Goal: Check status

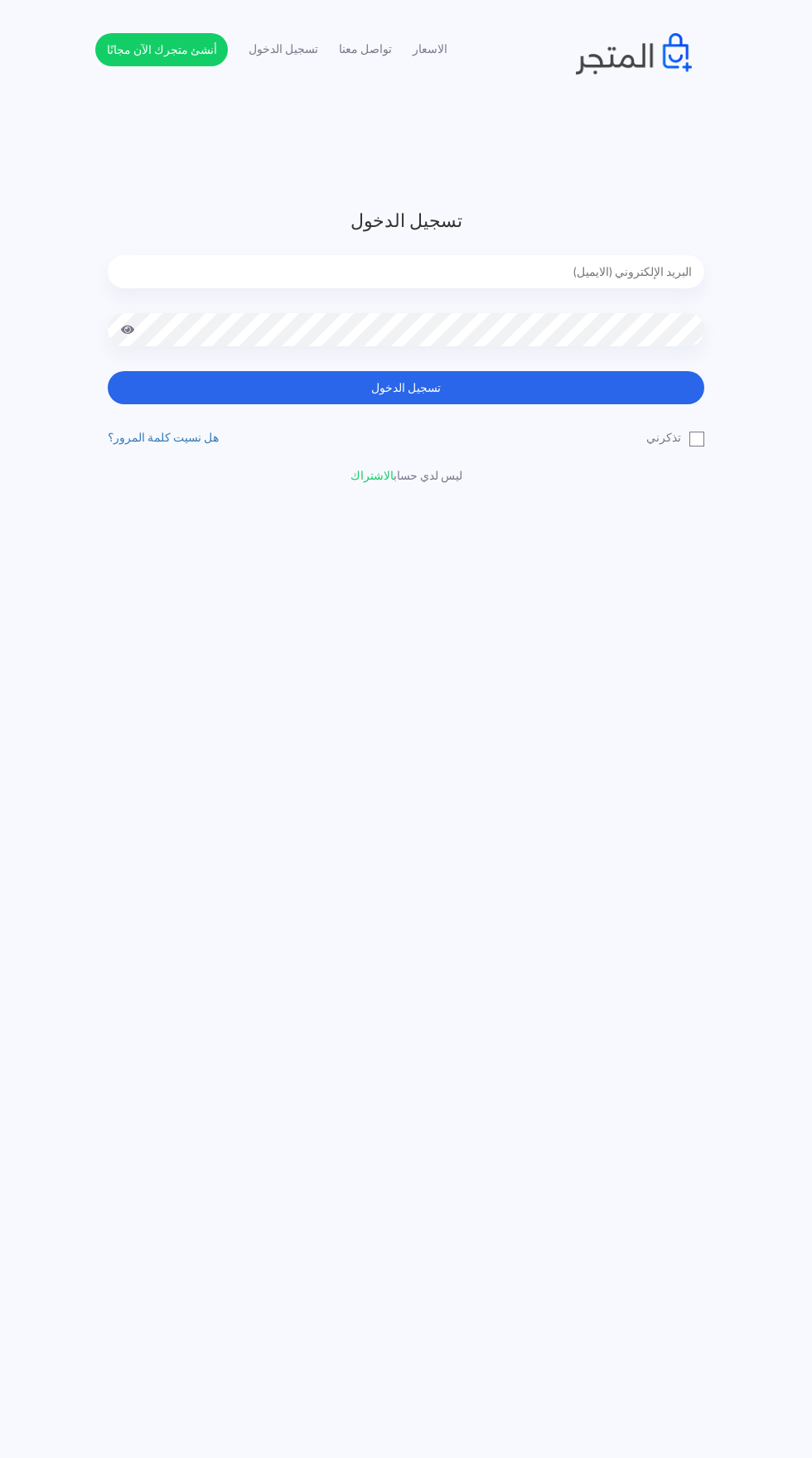
click at [187, 276] on input "email" at bounding box center [406, 271] width 597 height 33
type input "noha_mae86@yahoo.com"
click at [108, 371] on button "تسجيل الدخول" at bounding box center [406, 387] width 597 height 33
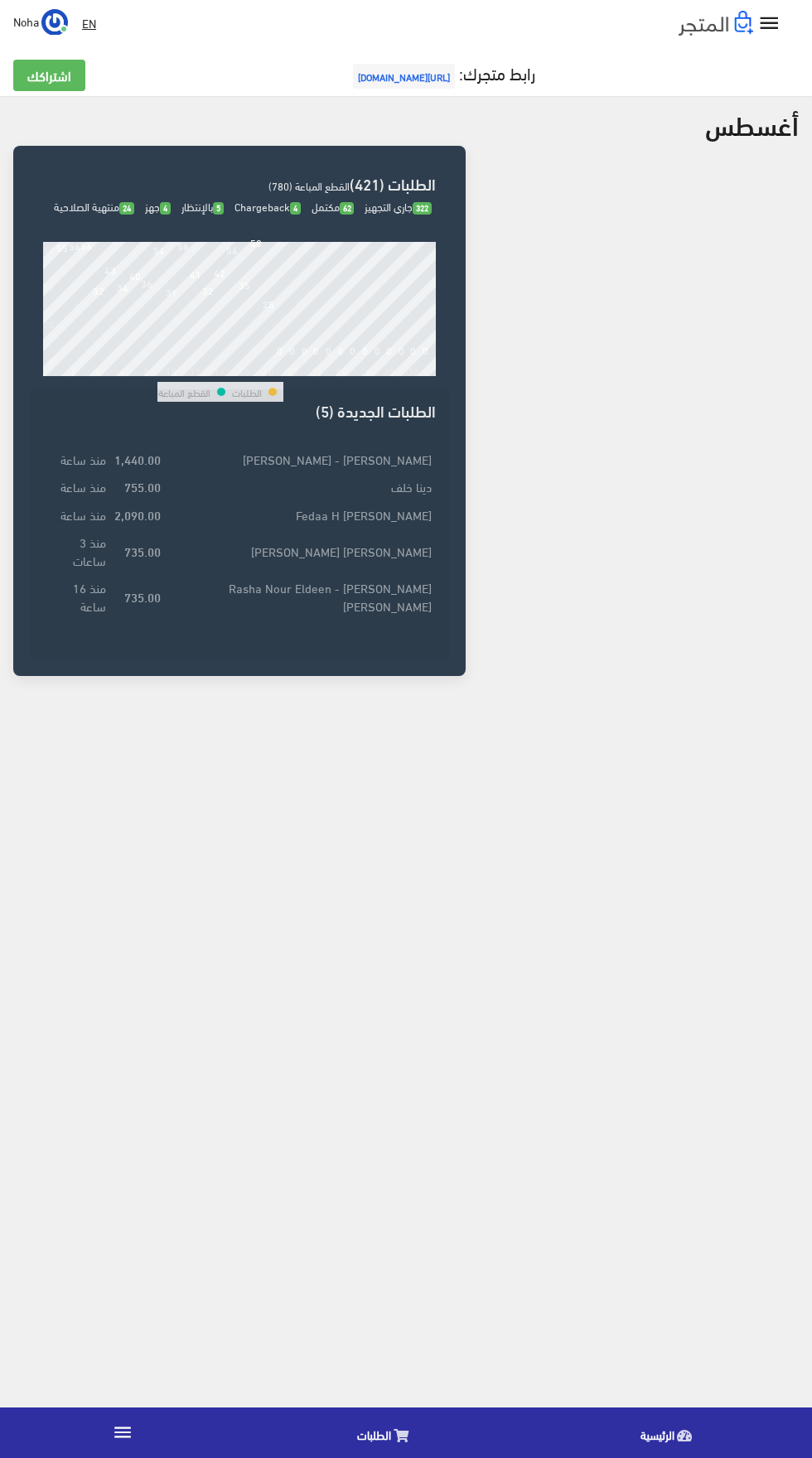
click at [400, 1436] on icon at bounding box center [401, 1435] width 15 height 14
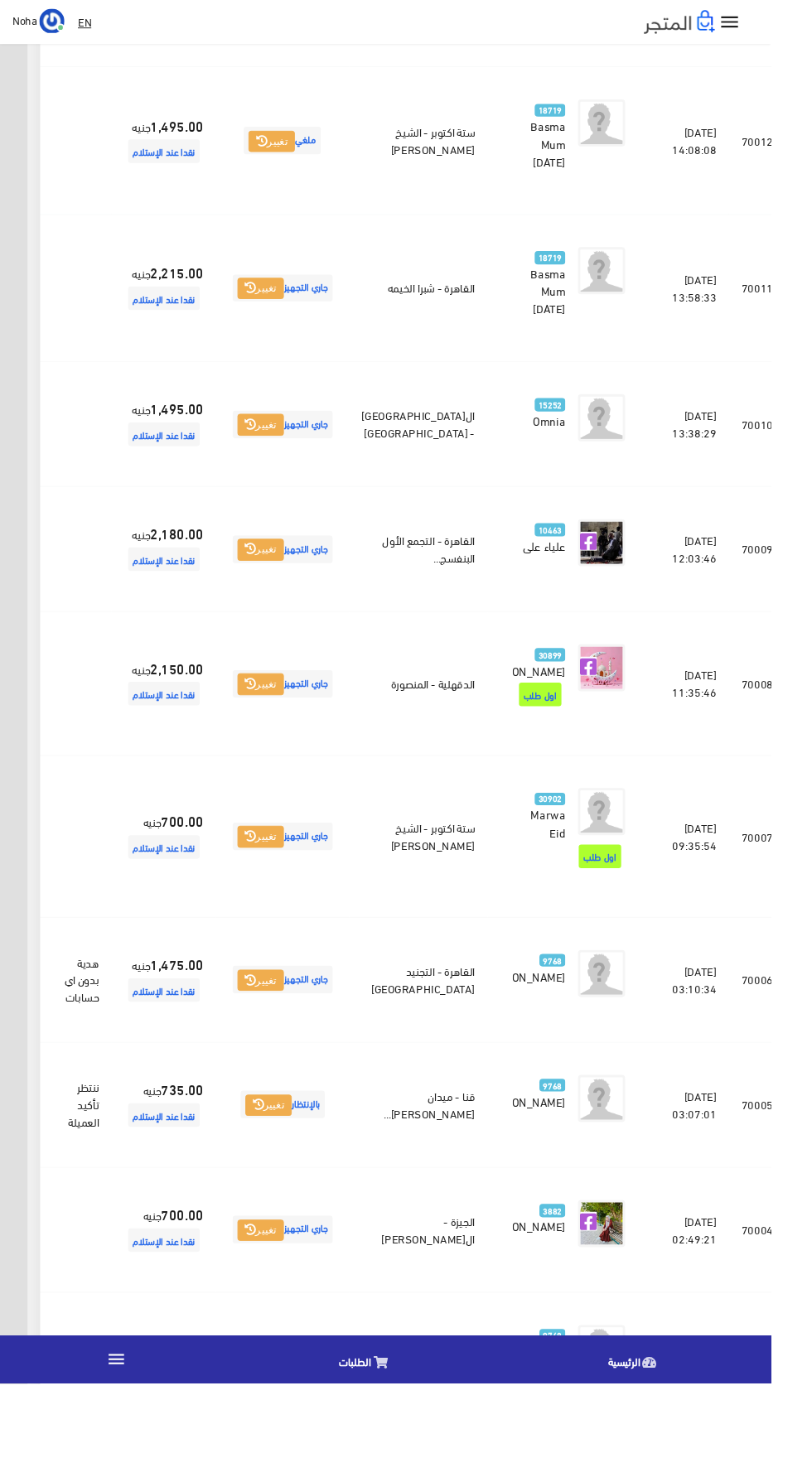
scroll to position [1214, -43]
click at [269, 1037] on icon at bounding box center [263, 1031] width 12 height 12
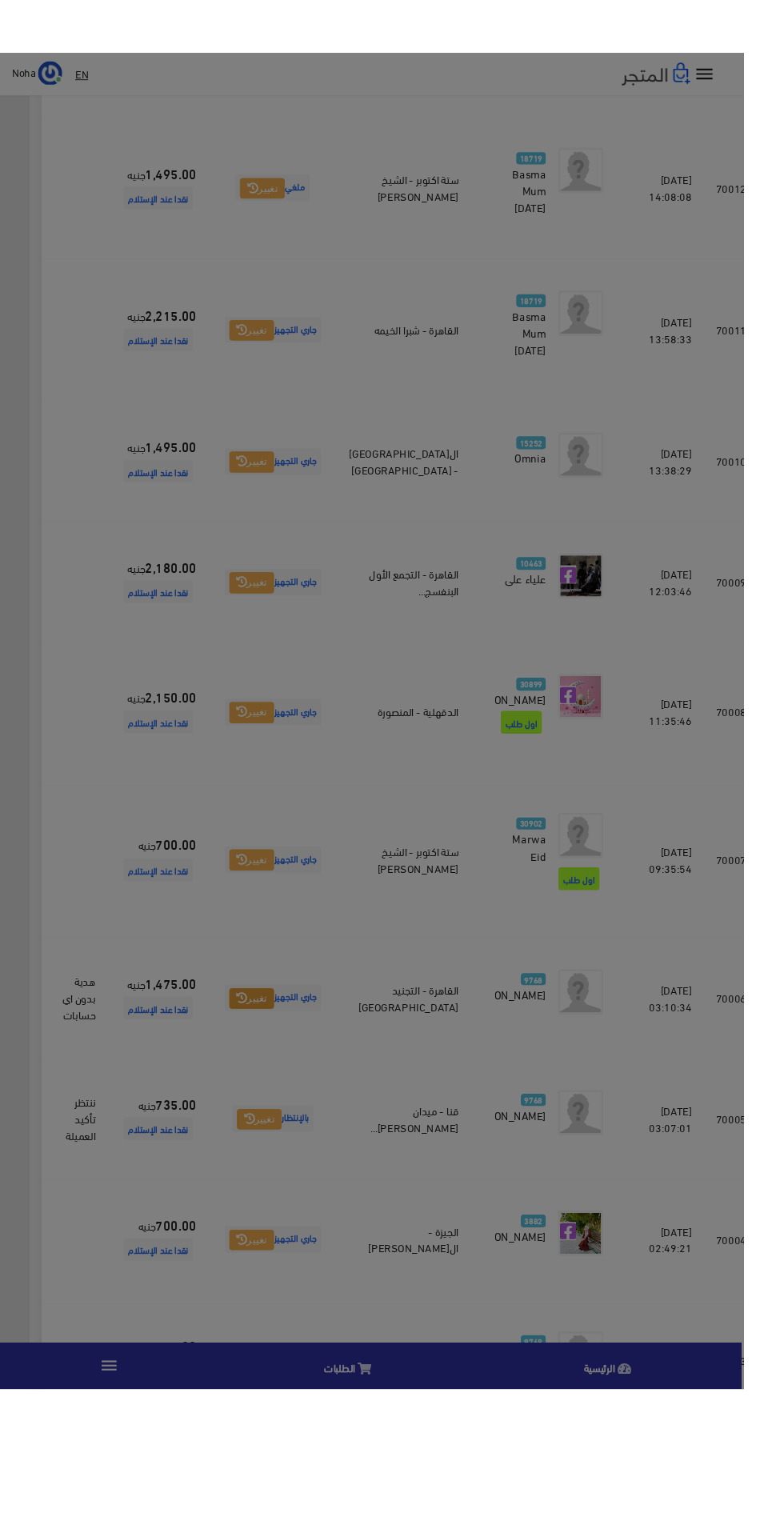
scroll to position [1172, -45]
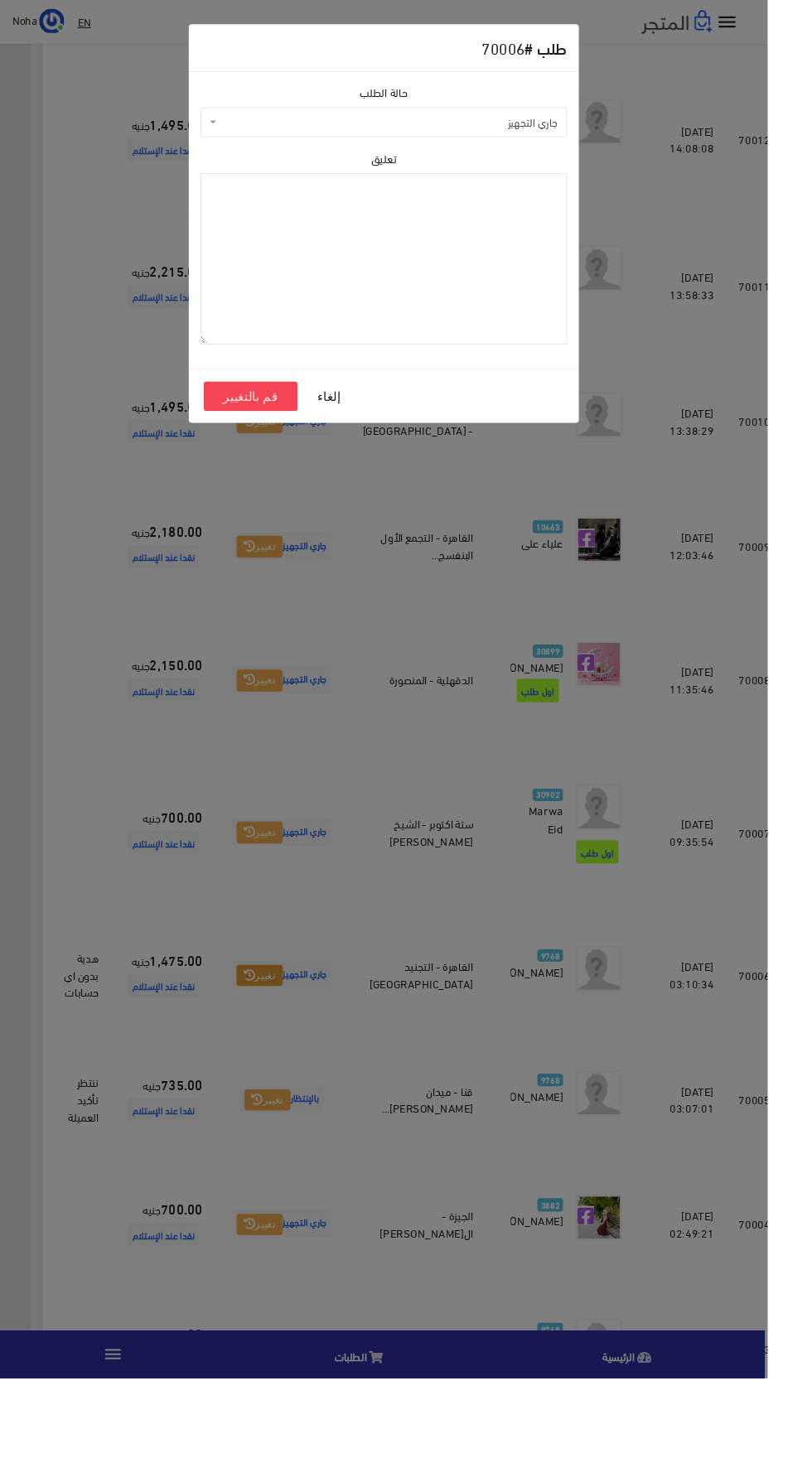
click at [297, 129] on span "جاري التجهيز" at bounding box center [411, 129] width 356 height 16
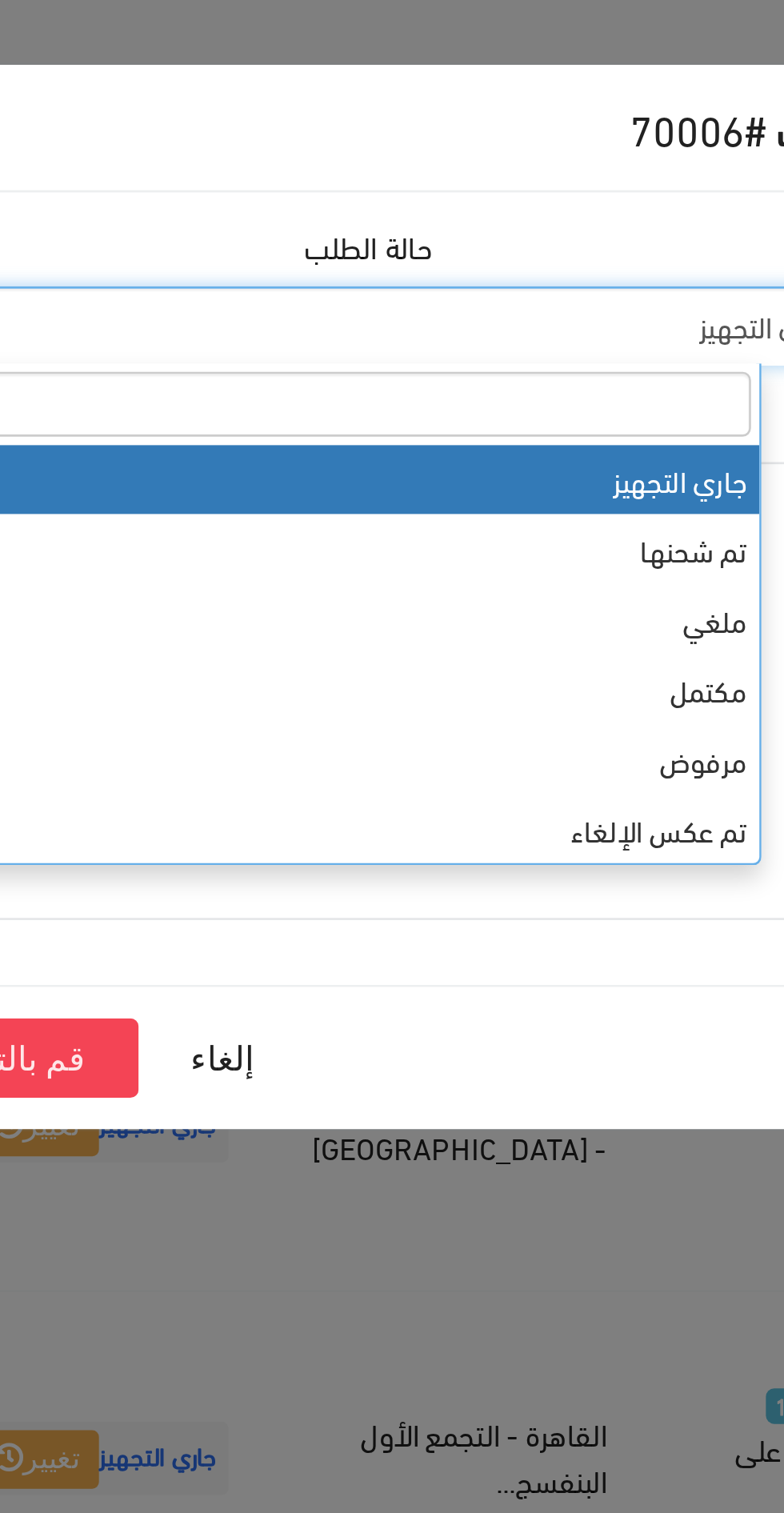
select select "4"
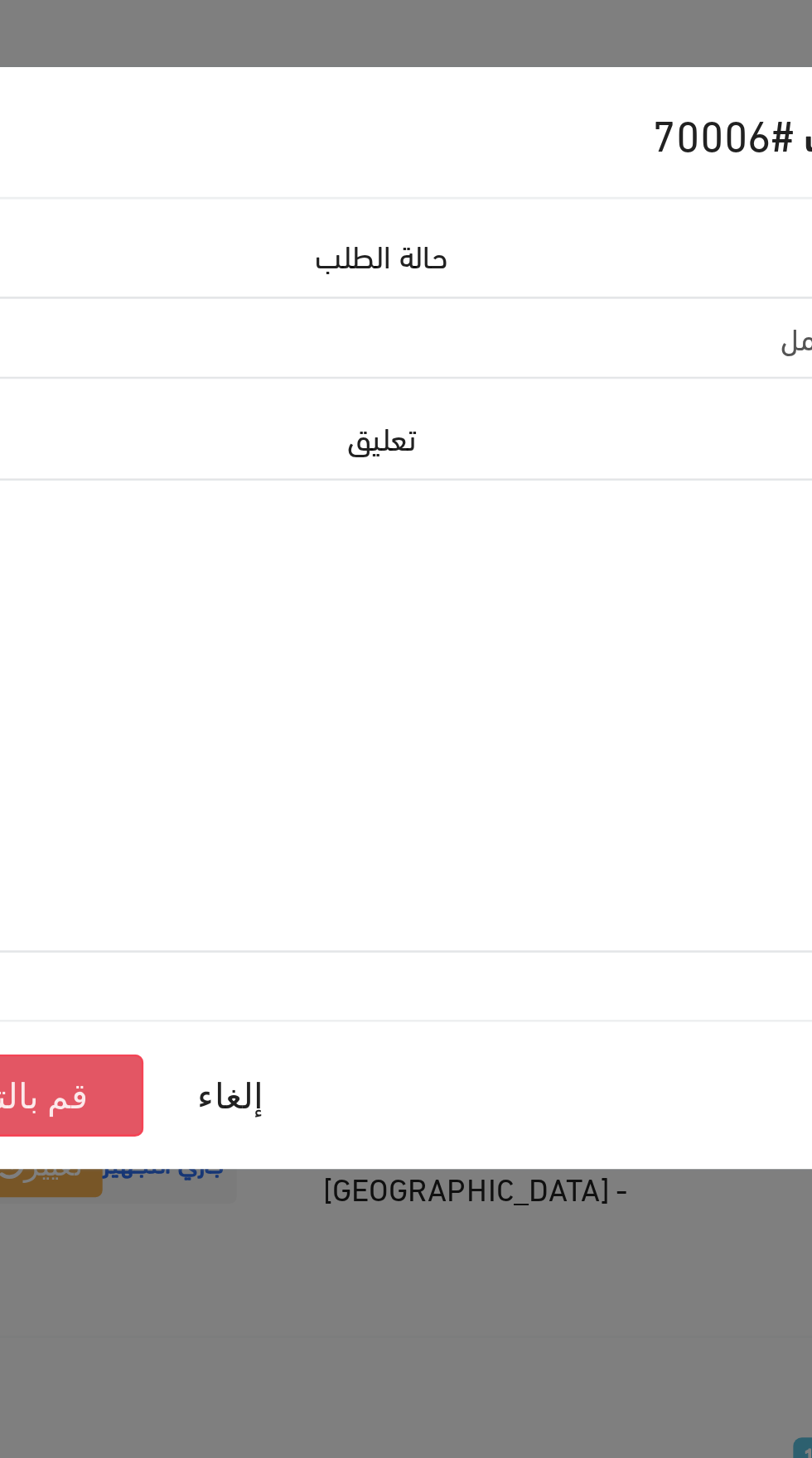
click at [275, 417] on button "قم بالتغيير" at bounding box center [265, 419] width 99 height 32
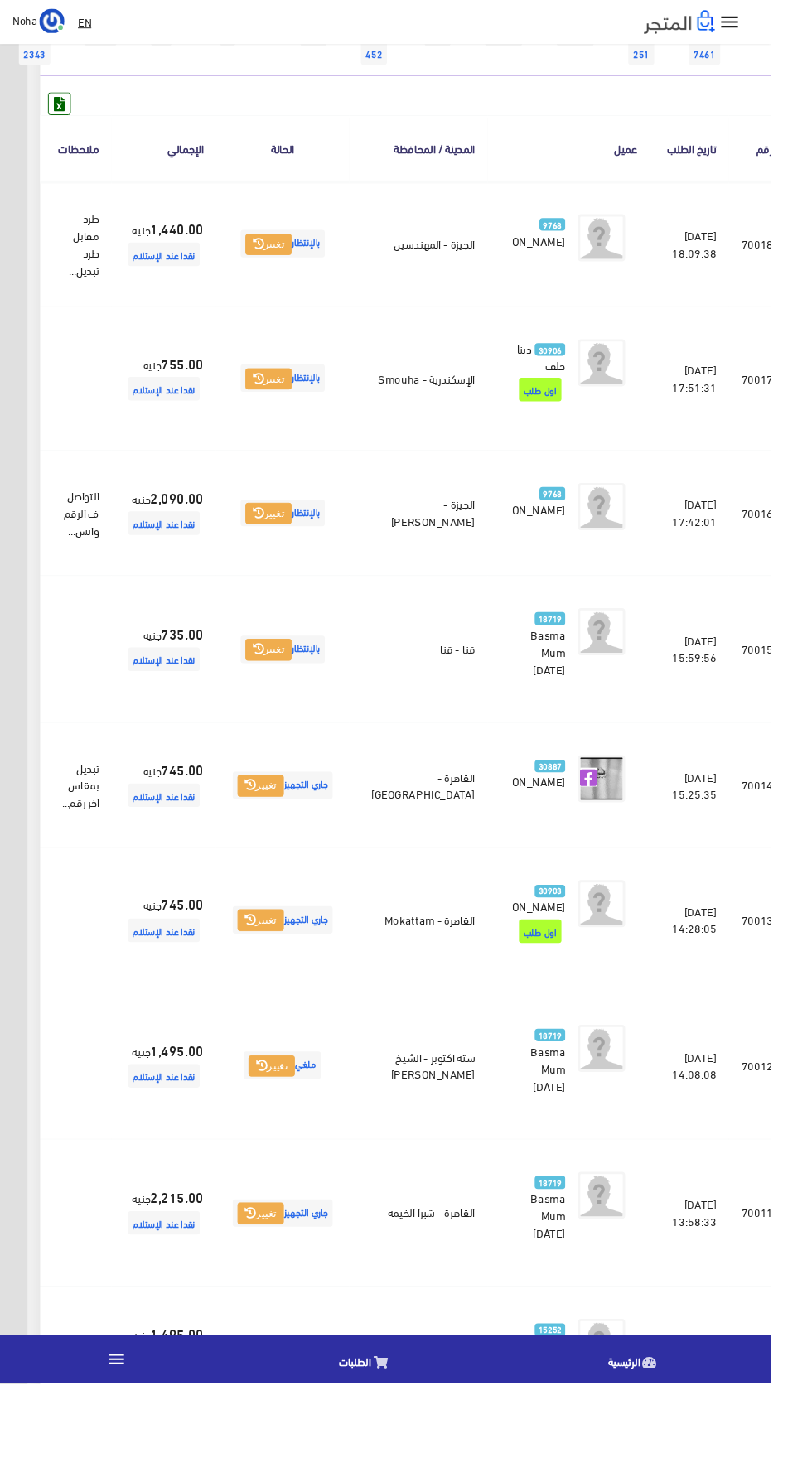
scroll to position [237, -43]
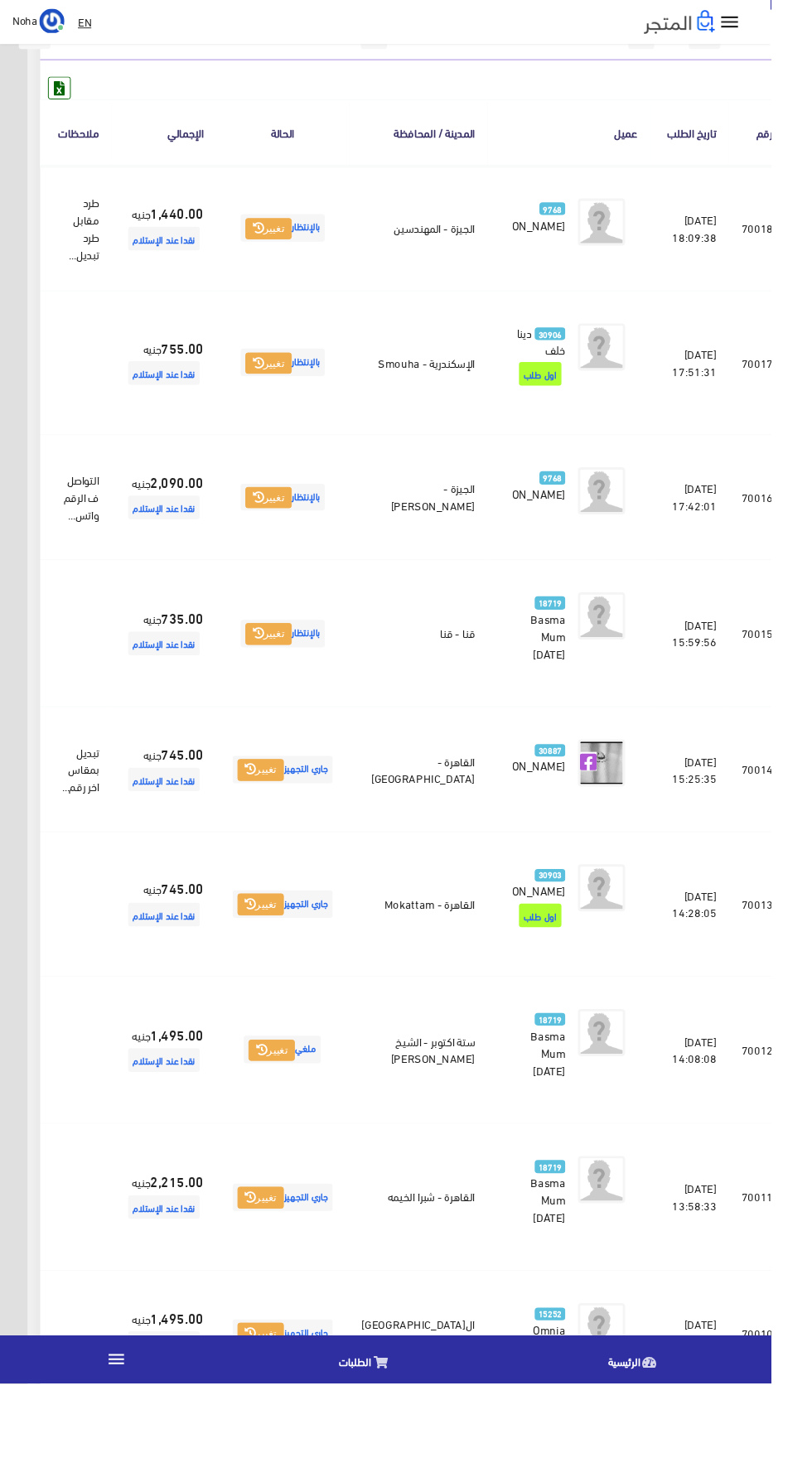
click at [21, 675] on icon at bounding box center [13, 667] width 15 height 14
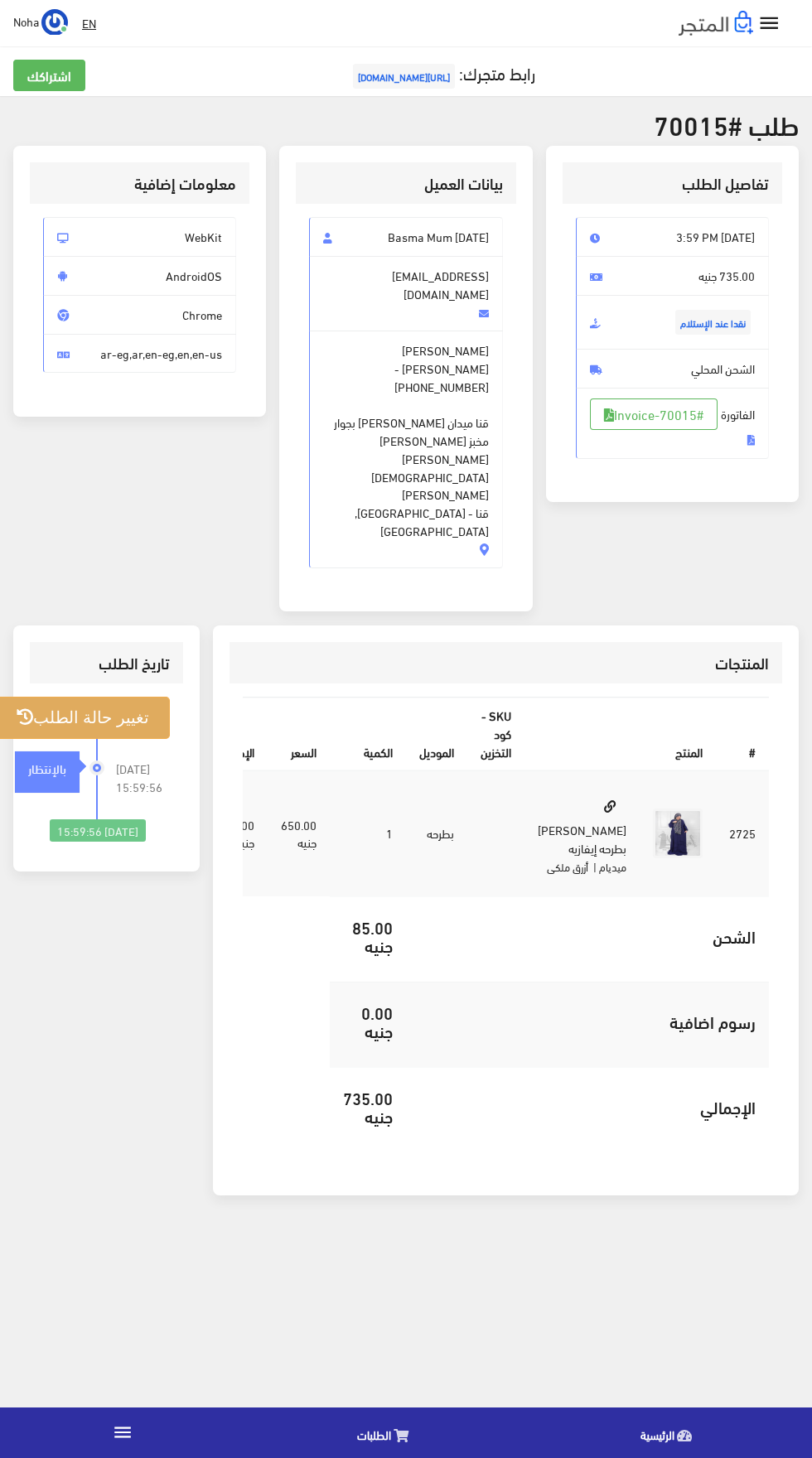
click at [68, 697] on button "تغيير حالة الطلب" at bounding box center [82, 718] width 174 height 42
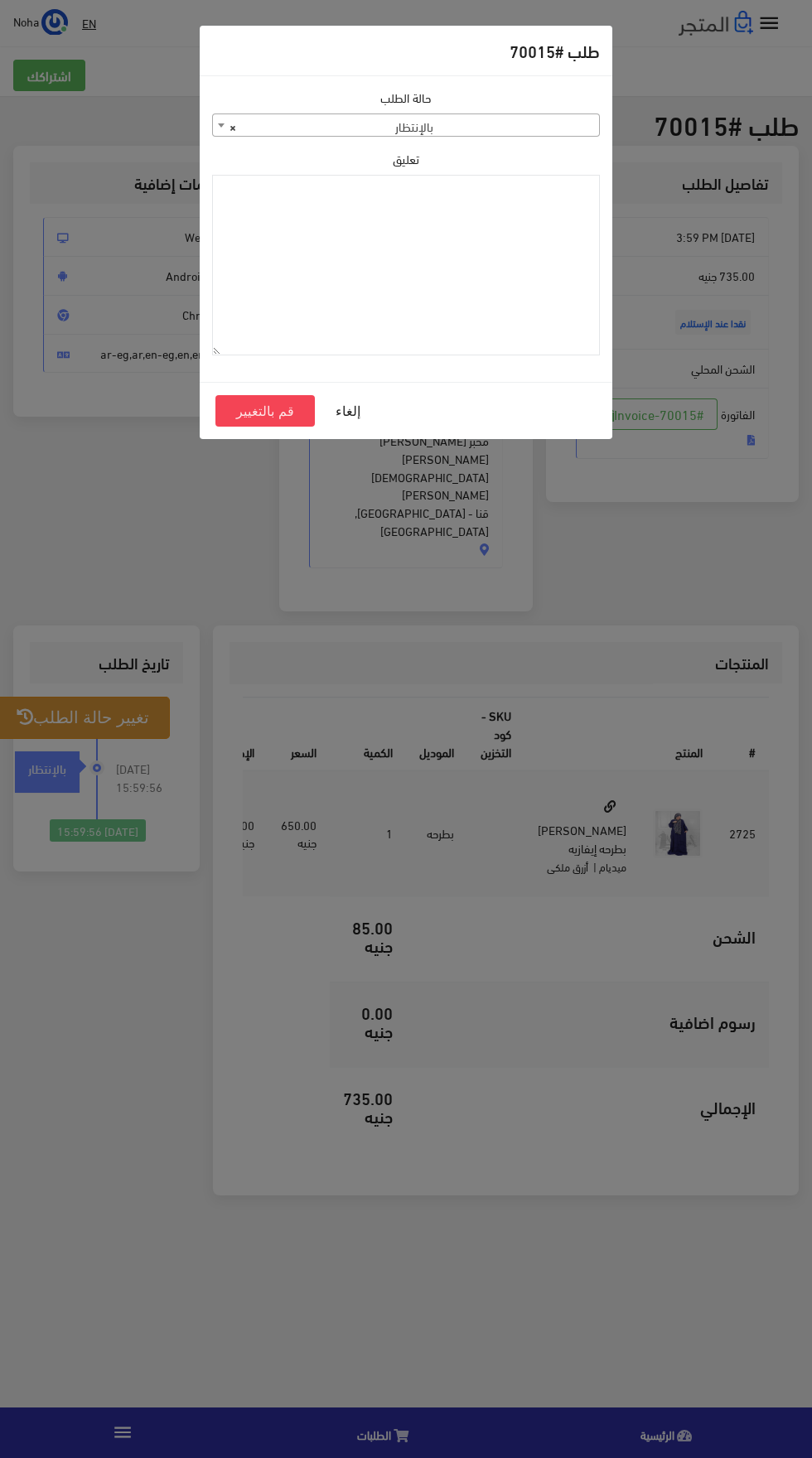
click at [288, 132] on span "× بالإنتظار" at bounding box center [405, 126] width 386 height 23
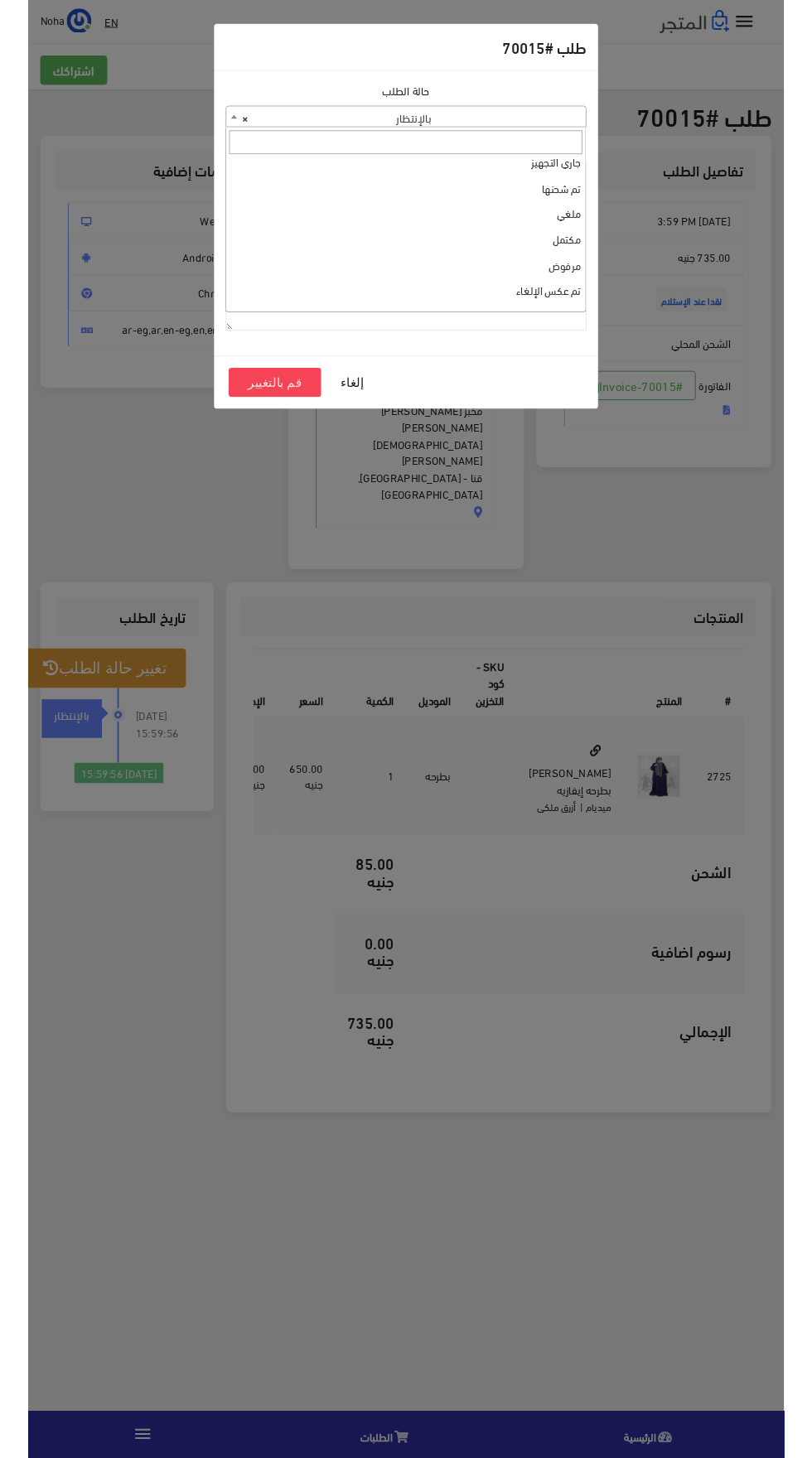
scroll to position [10, 0]
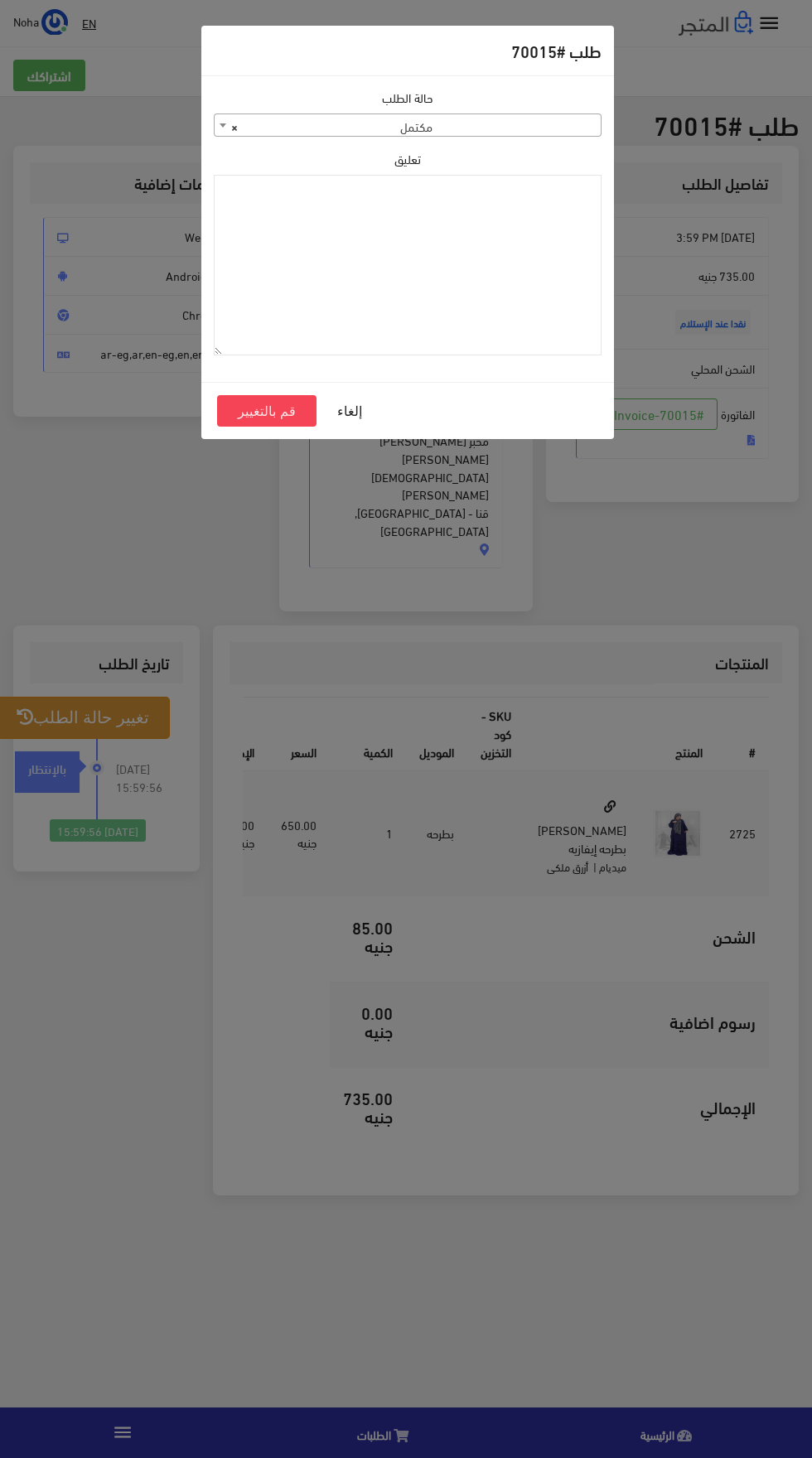
click at [304, 134] on span "× مكتمل" at bounding box center [407, 126] width 386 height 23
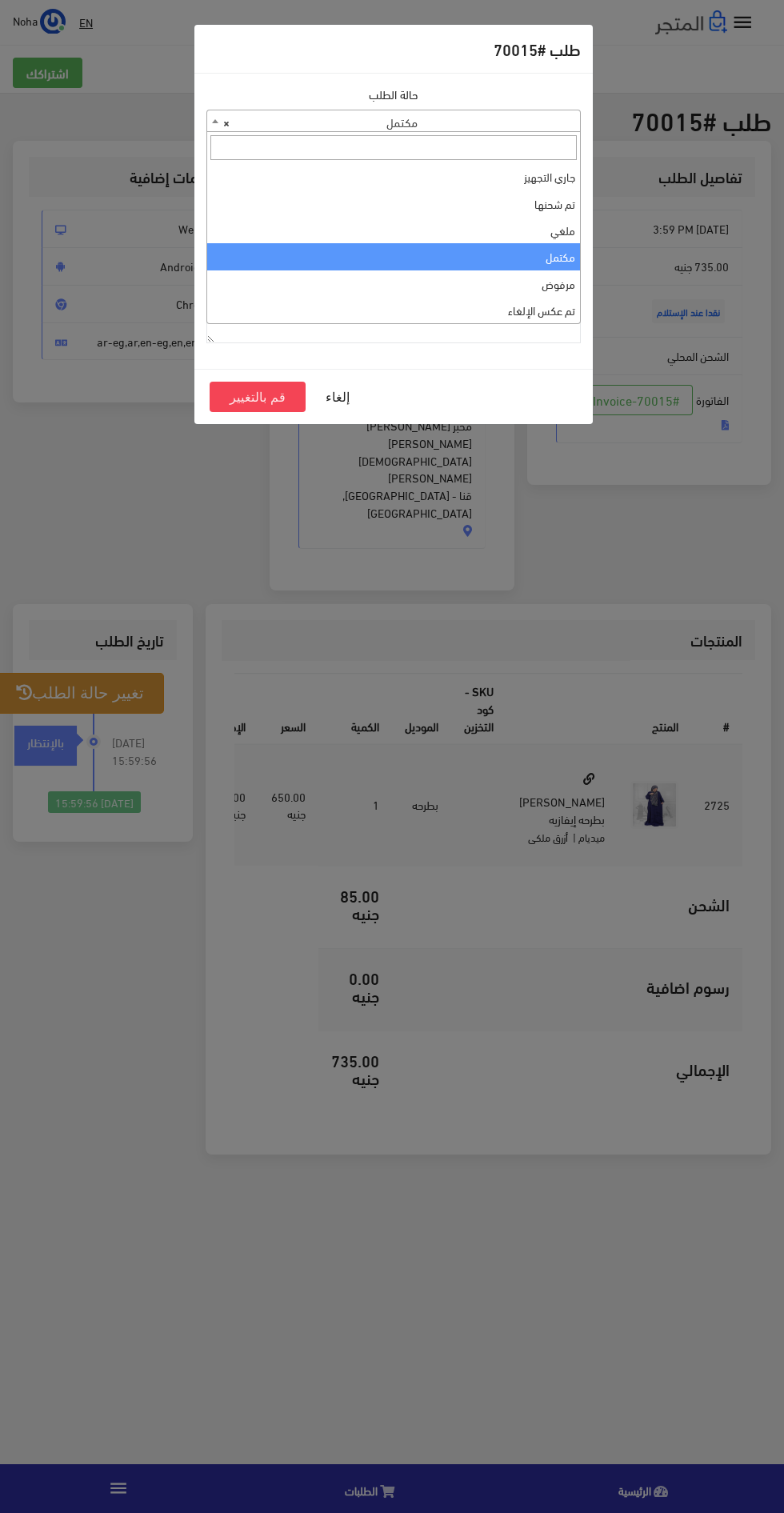
select select "3"
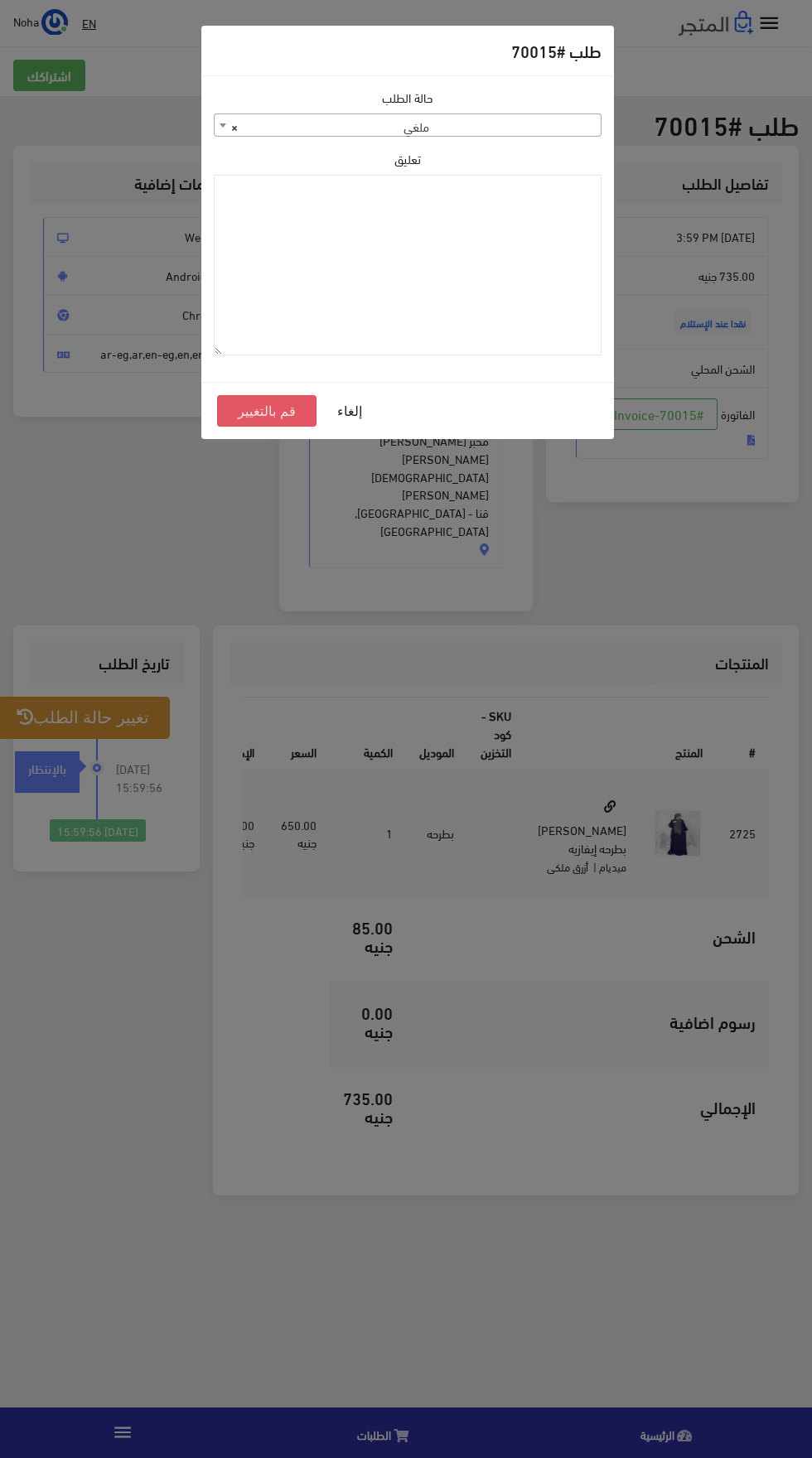
click at [262, 410] on button "قم بالتغيير" at bounding box center [266, 411] width 99 height 32
